Goal: Task Accomplishment & Management: Use online tool/utility

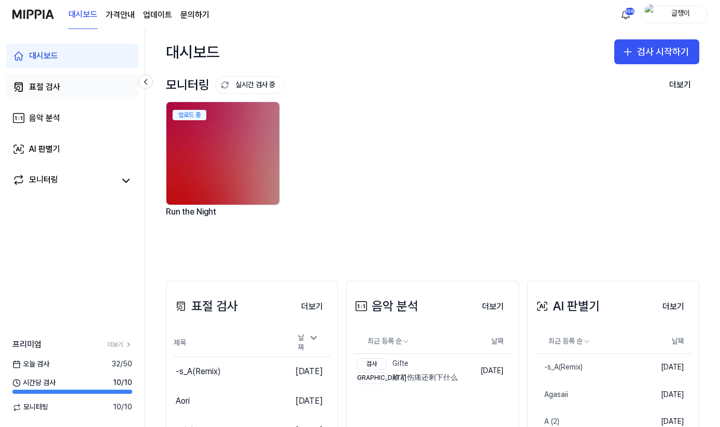
click at [47, 90] on div "표절 검사" at bounding box center [44, 87] width 31 height 12
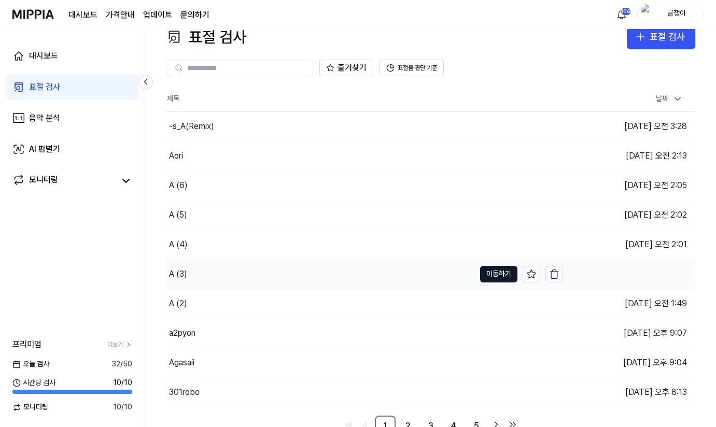
scroll to position [26, 0]
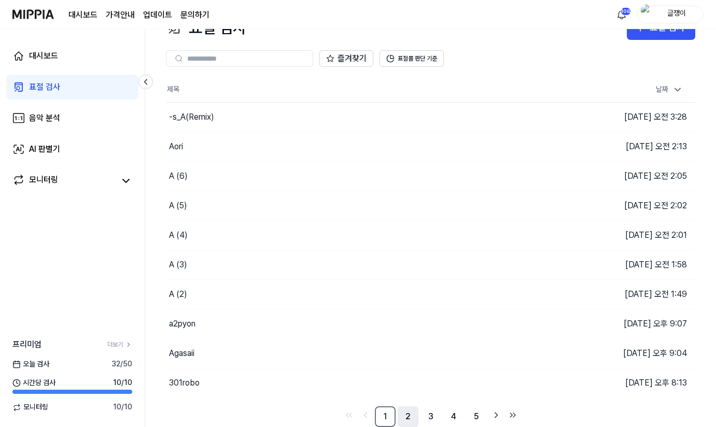
click at [406, 416] on link "2" at bounding box center [407, 416] width 21 height 21
click at [429, 417] on link "3" at bounding box center [430, 416] width 21 height 21
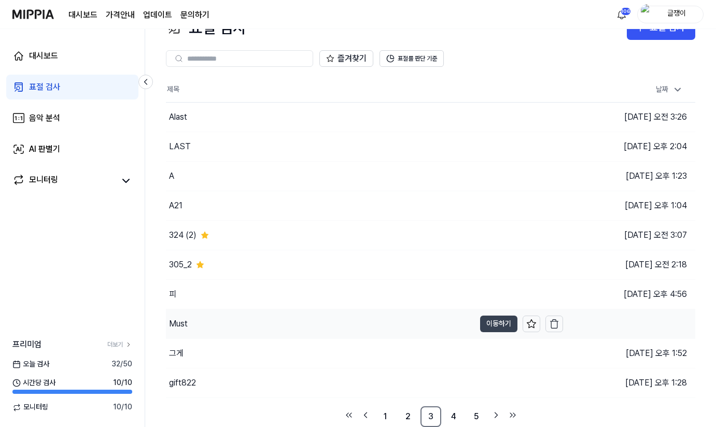
click at [493, 320] on button "이동하기" at bounding box center [498, 324] width 37 height 17
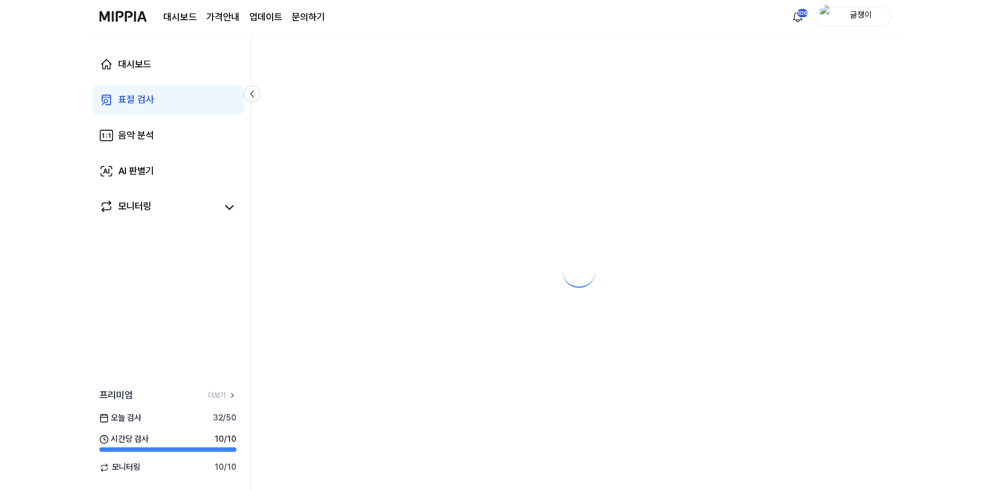
scroll to position [0, 0]
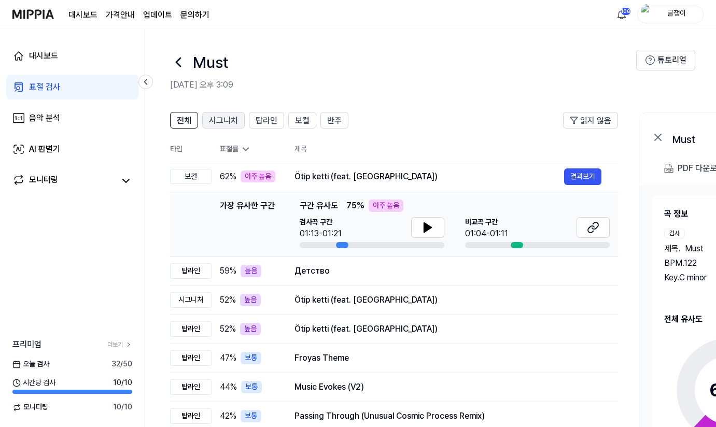
click at [222, 119] on span "시그니처" at bounding box center [223, 121] width 29 height 12
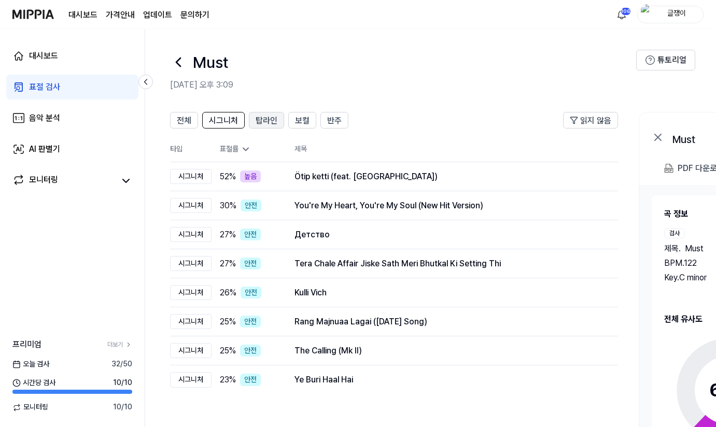
click at [266, 118] on span "탑라인" at bounding box center [266, 121] width 22 height 12
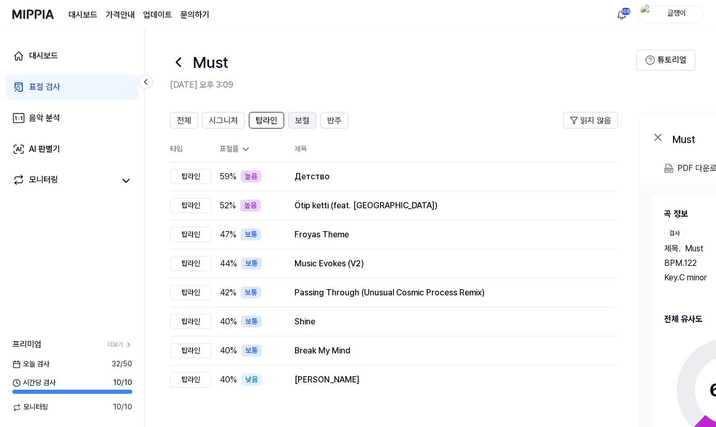
click at [305, 119] on span "보컬" at bounding box center [302, 121] width 15 height 12
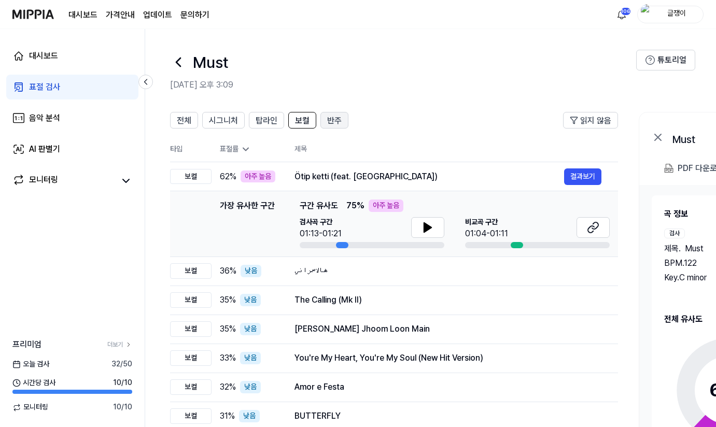
click at [339, 120] on span "반주" at bounding box center [334, 121] width 15 height 12
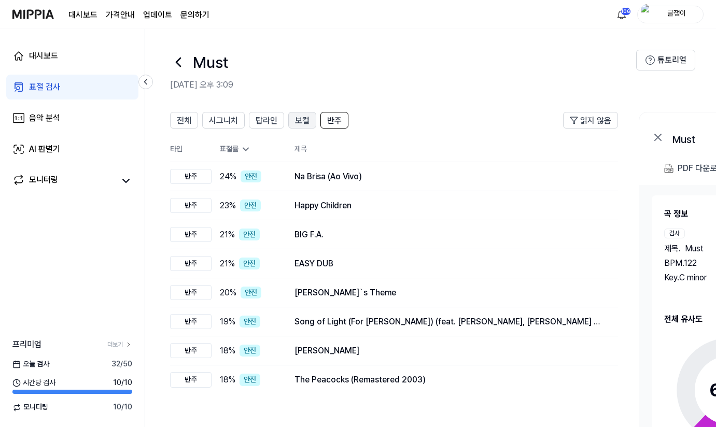
click at [305, 123] on span "보컬" at bounding box center [302, 121] width 15 height 12
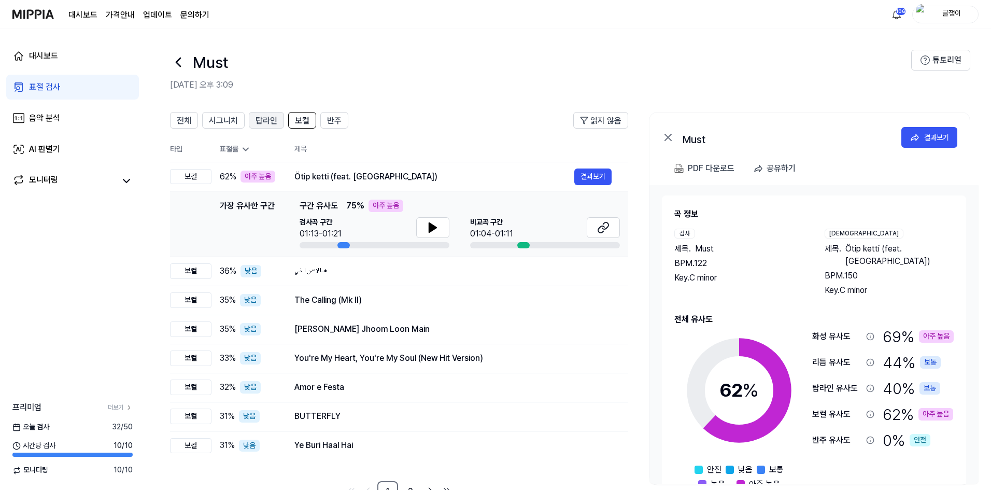
click at [259, 117] on span "탑라인" at bounding box center [266, 121] width 22 height 12
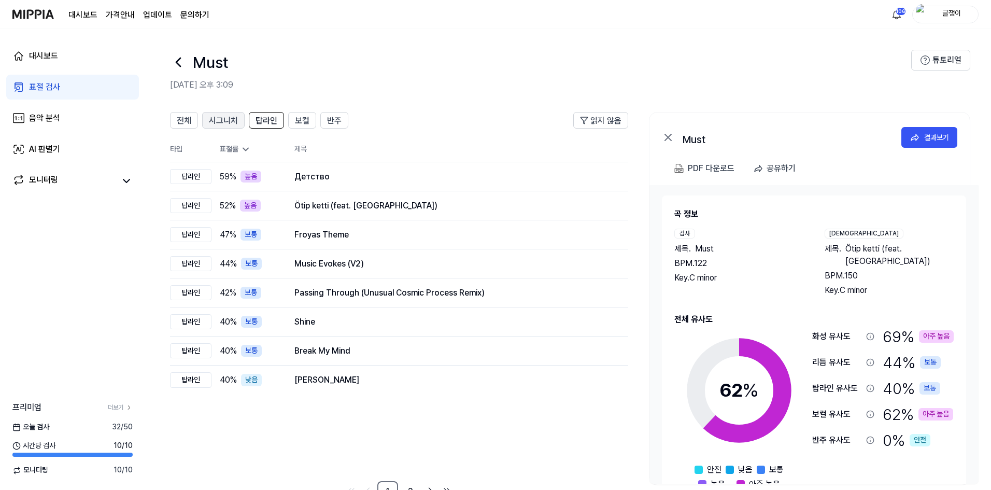
click at [229, 122] on span "시그니처" at bounding box center [223, 121] width 29 height 12
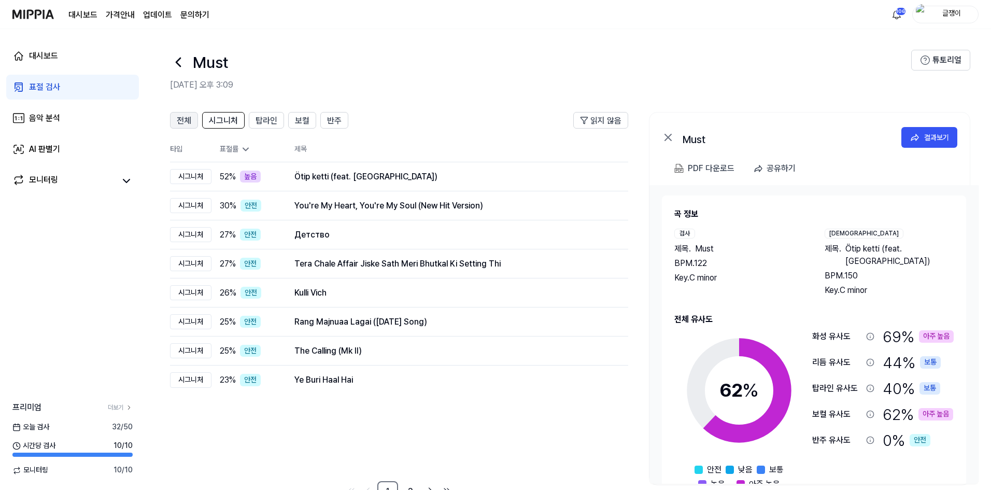
click at [180, 120] on span "전체" at bounding box center [184, 121] width 15 height 12
